Goal: Task Accomplishment & Management: Use online tool/utility

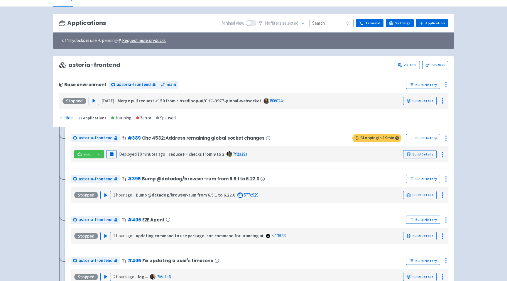
scroll to position [32, 0]
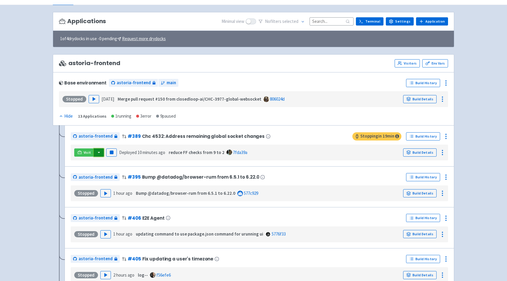
click at [98, 152] on button "button" at bounding box center [99, 152] width 10 height 8
click at [444, 150] on icon at bounding box center [442, 152] width 7 height 7
click at [448, 138] on icon at bounding box center [445, 136] width 7 height 7
click at [414, 192] on span "Rebuild" at bounding box center [411, 191] width 14 height 8
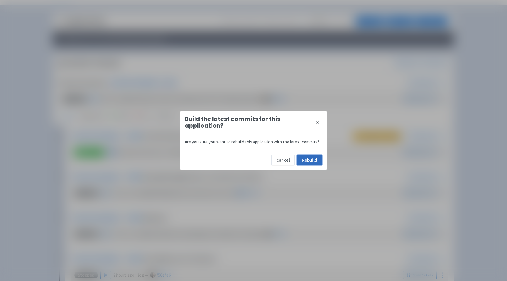
click at [310, 159] on button "Rebuild" at bounding box center [309, 160] width 25 height 11
